Goal: Navigation & Orientation: Understand site structure

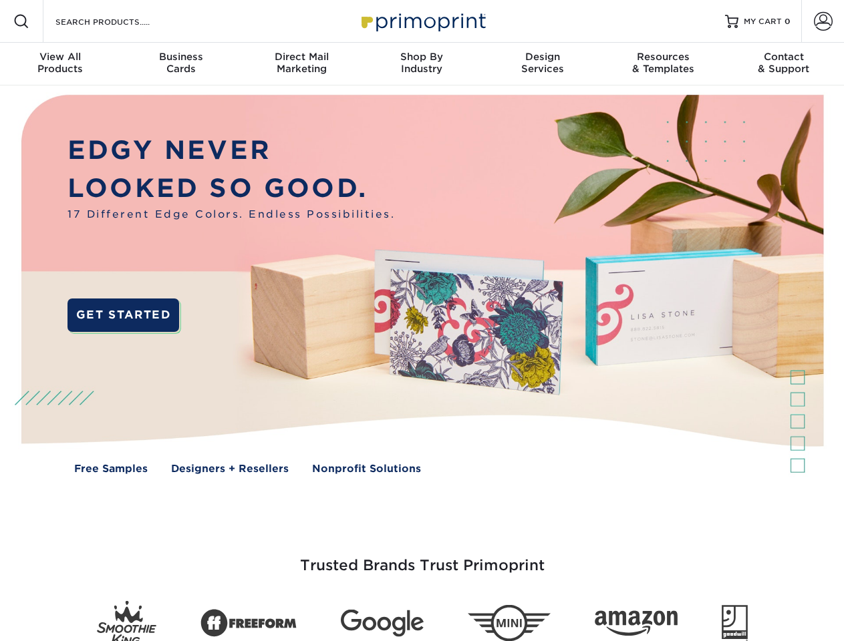
click at [422, 321] on img at bounding box center [421, 295] width 835 height 418
click at [21, 21] on span at bounding box center [21, 21] width 16 height 16
click at [822, 21] on span at bounding box center [823, 21] width 19 height 19
click at [60, 64] on div "View All Products" at bounding box center [60, 63] width 120 height 24
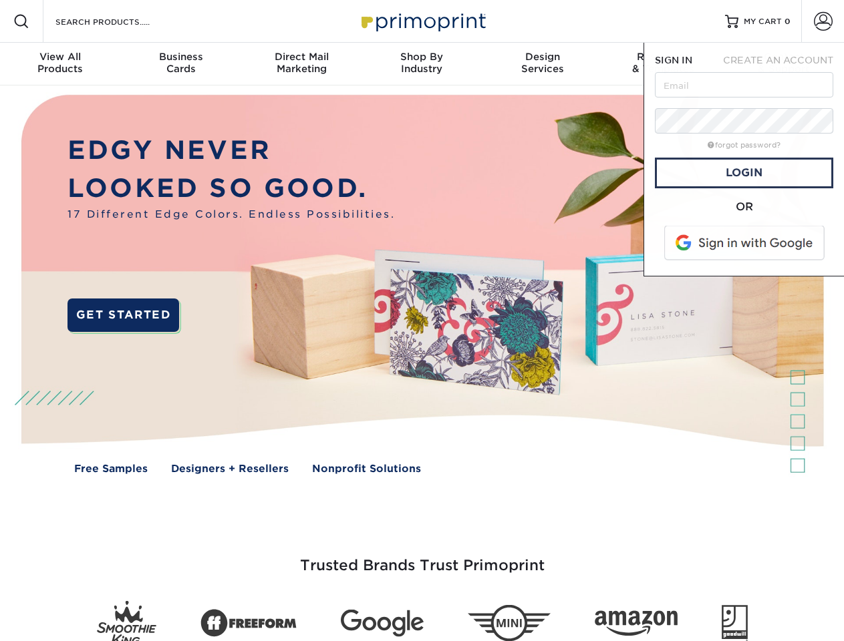
click at [180, 64] on div "Business Cards" at bounding box center [180, 63] width 120 height 24
click at [301, 64] on div "Direct Mail Marketing" at bounding box center [301, 63] width 120 height 24
click at [422, 64] on div "Shop By Industry" at bounding box center [421, 63] width 120 height 24
click at [542, 64] on div "Design Services" at bounding box center [542, 63] width 120 height 24
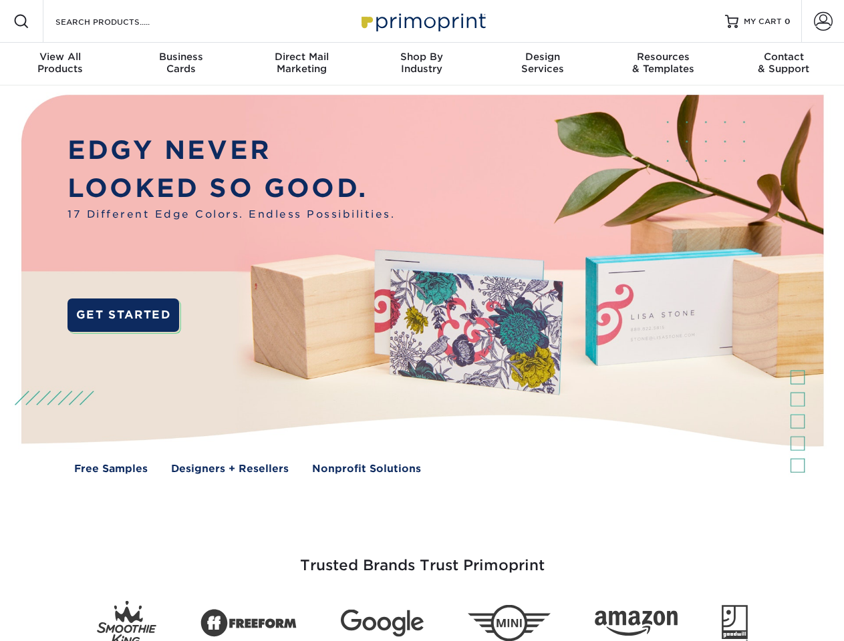
click at [663, 64] on span "SIGN IN" at bounding box center [673, 60] width 37 height 11
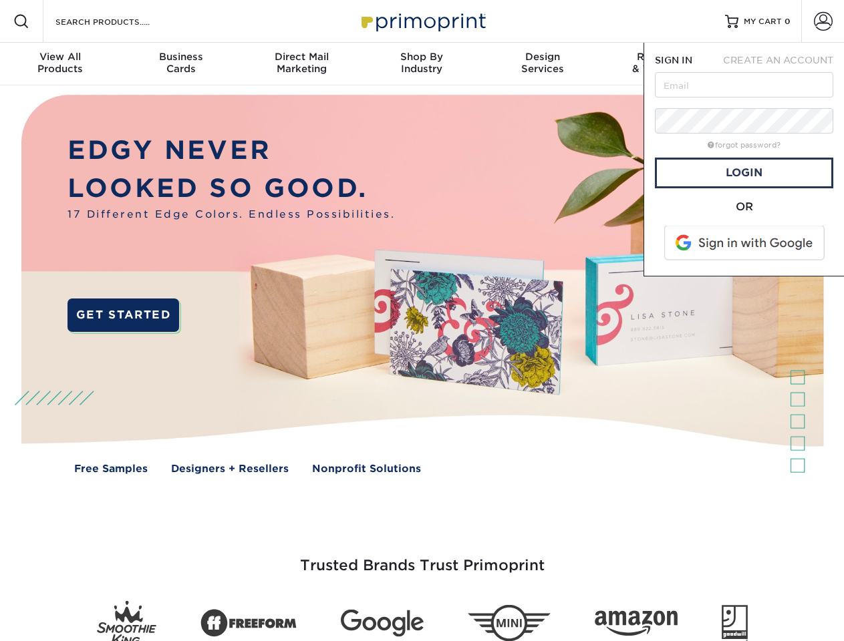
click at [784, 64] on div "Contact & Support" at bounding box center [783, 63] width 120 height 24
